Goal: Navigation & Orientation: Locate item on page

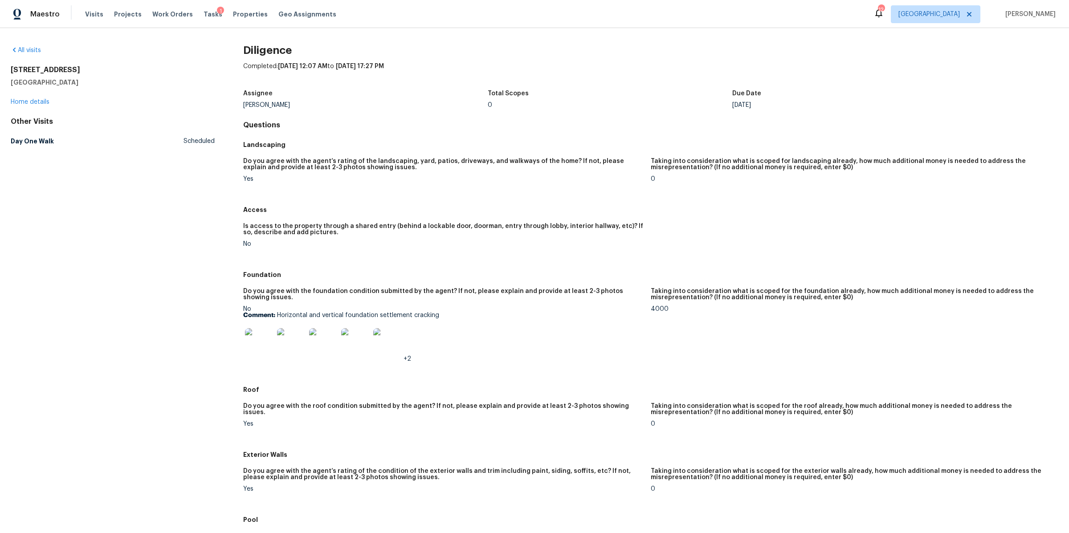
click at [257, 342] on img at bounding box center [259, 342] width 29 height 29
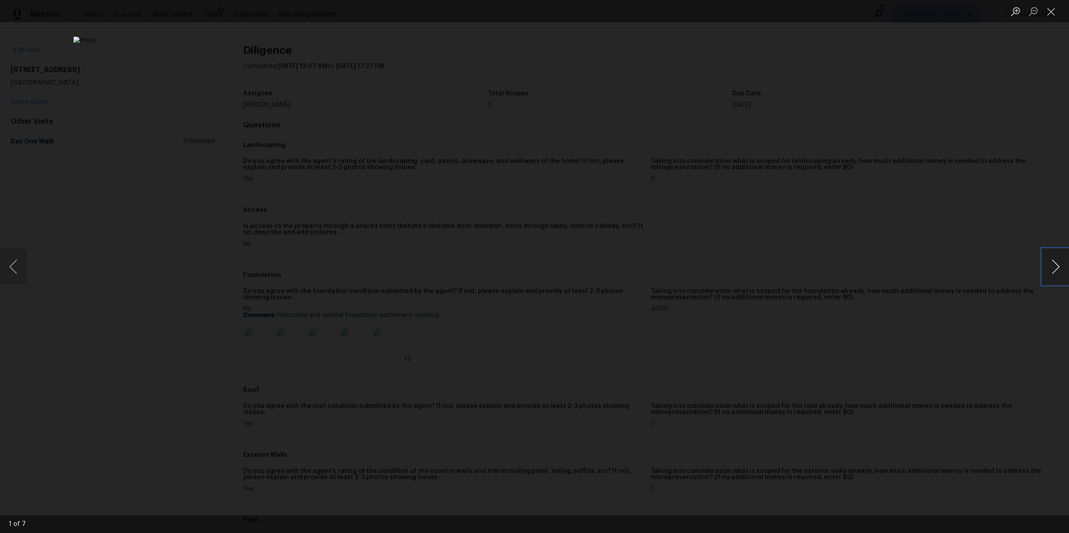
click at [1046, 268] on button "Next image" at bounding box center [1055, 267] width 27 height 36
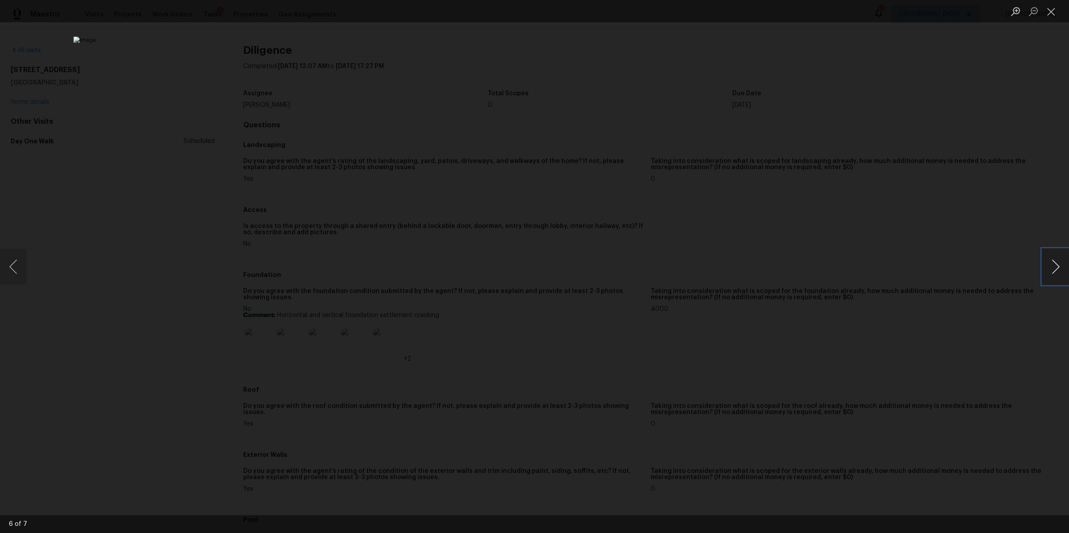
click at [1046, 267] on button "Next image" at bounding box center [1055, 267] width 27 height 36
click at [895, 238] on div "Lightbox" at bounding box center [534, 266] width 1069 height 533
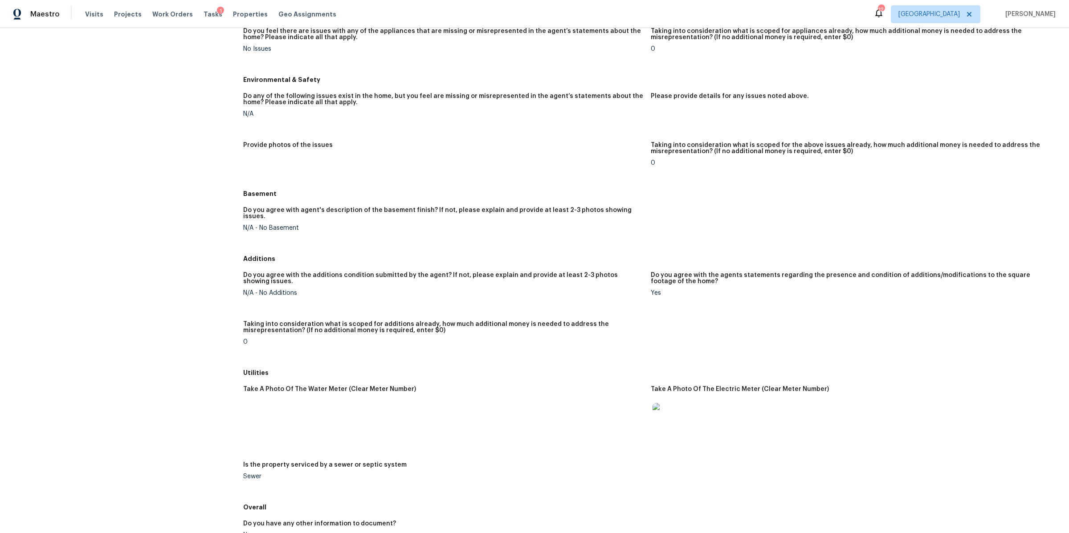
scroll to position [949, 0]
